Goal: Use online tool/utility: Utilize a website feature to perform a specific function

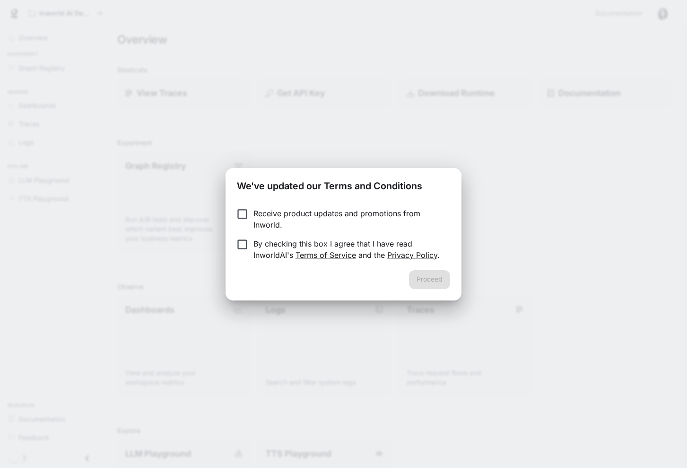
click at [255, 244] on p "By checking this box I agree that I have read InworldAI's Terms of Service and …" at bounding box center [347, 249] width 189 height 23
click at [428, 274] on button "Proceed" at bounding box center [429, 279] width 41 height 19
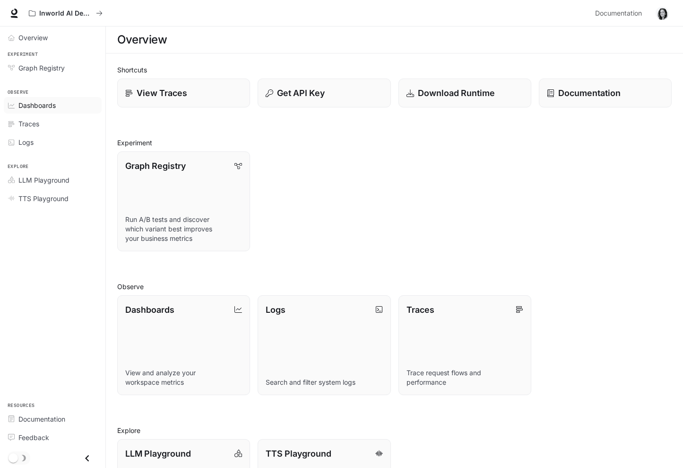
click at [35, 109] on span "Dashboards" at bounding box center [36, 105] width 37 height 10
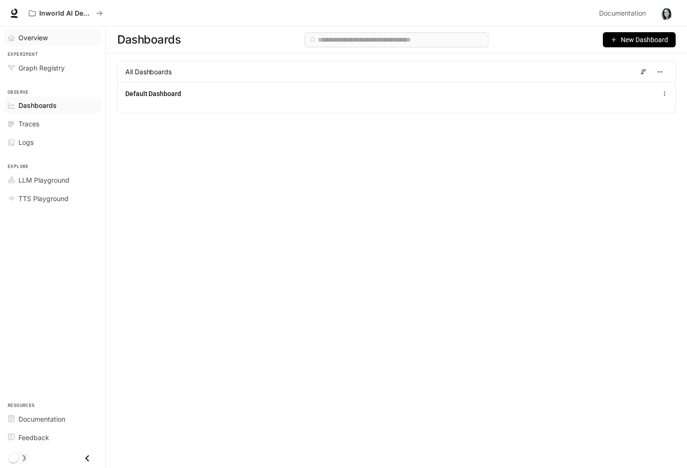
click at [44, 31] on link "Overview" at bounding box center [53, 37] width 98 height 17
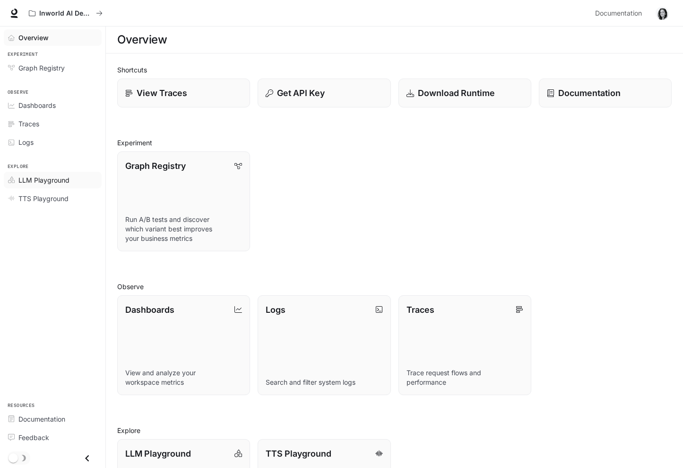
click at [41, 180] on span "LLM Playground" at bounding box center [43, 180] width 51 height 10
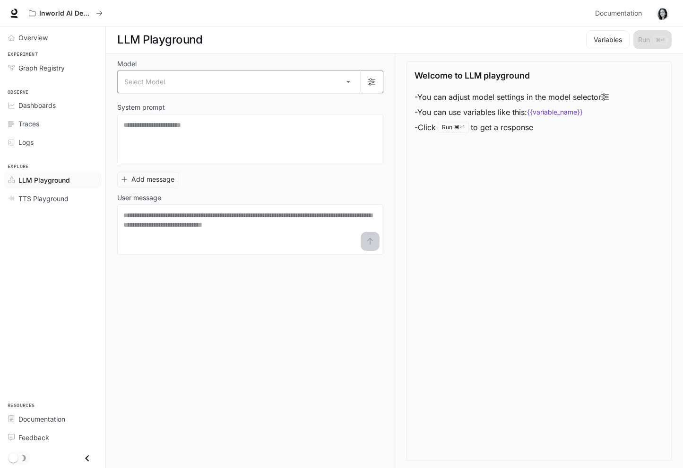
click at [374, 80] on icon "button" at bounding box center [372, 82] width 8 height 8
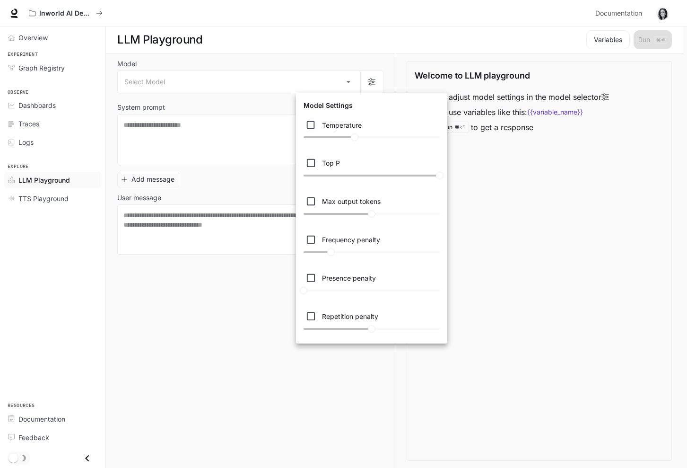
click at [53, 200] on div at bounding box center [343, 234] width 687 height 468
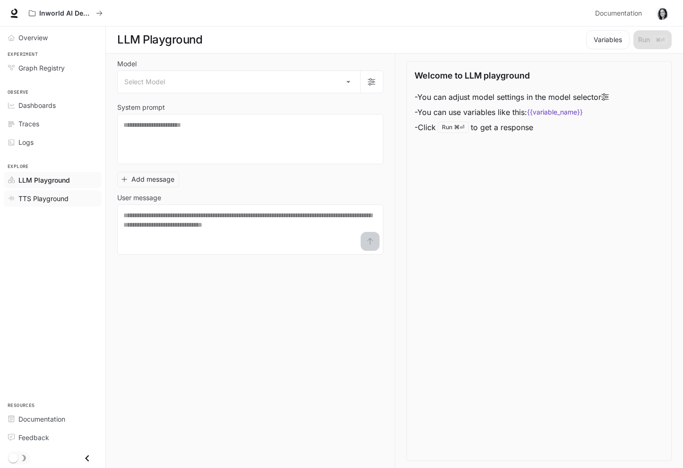
click at [42, 196] on span "TTS Playground" at bounding box center [43, 198] width 50 height 10
